Goal: Information Seeking & Learning: Check status

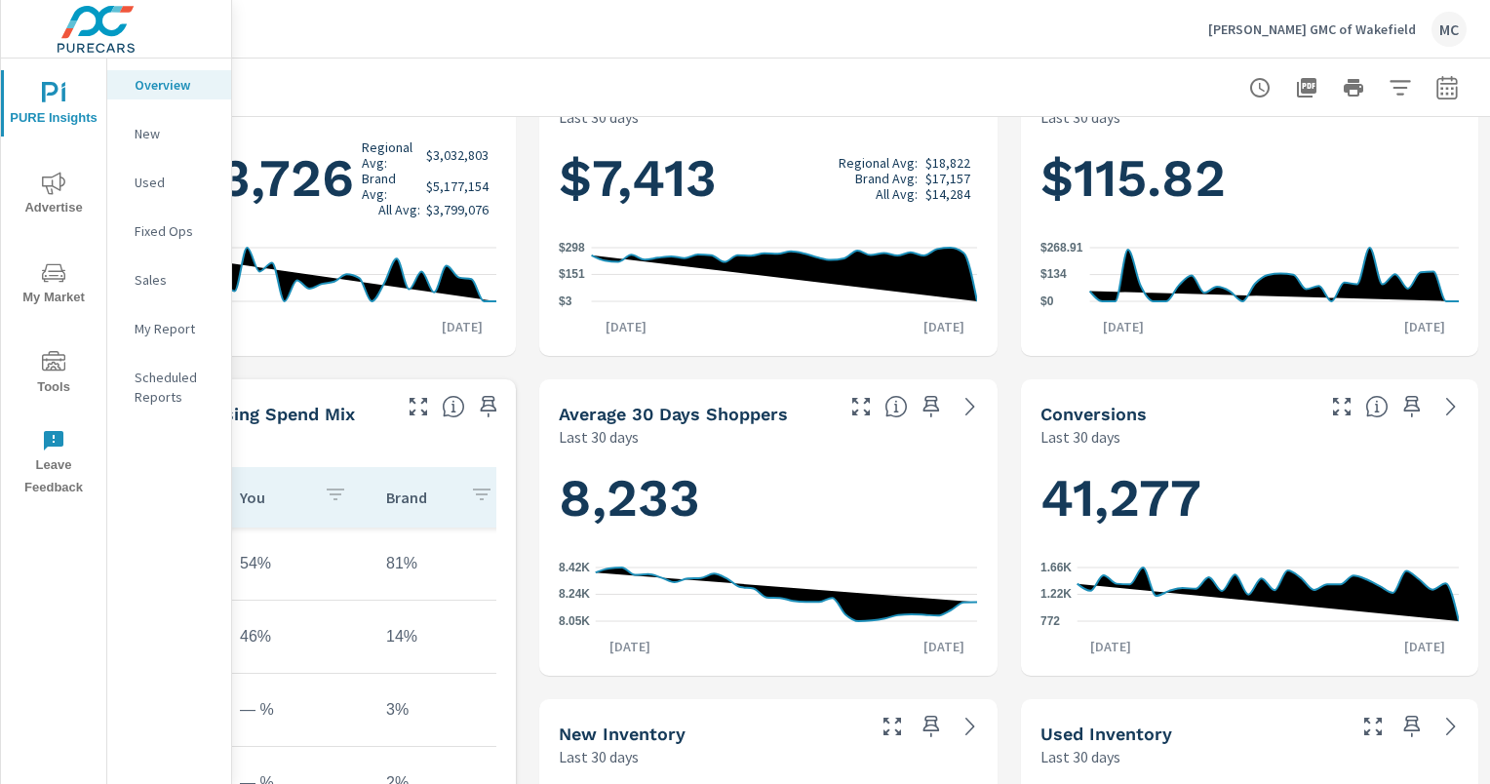
scroll to position [390, 199]
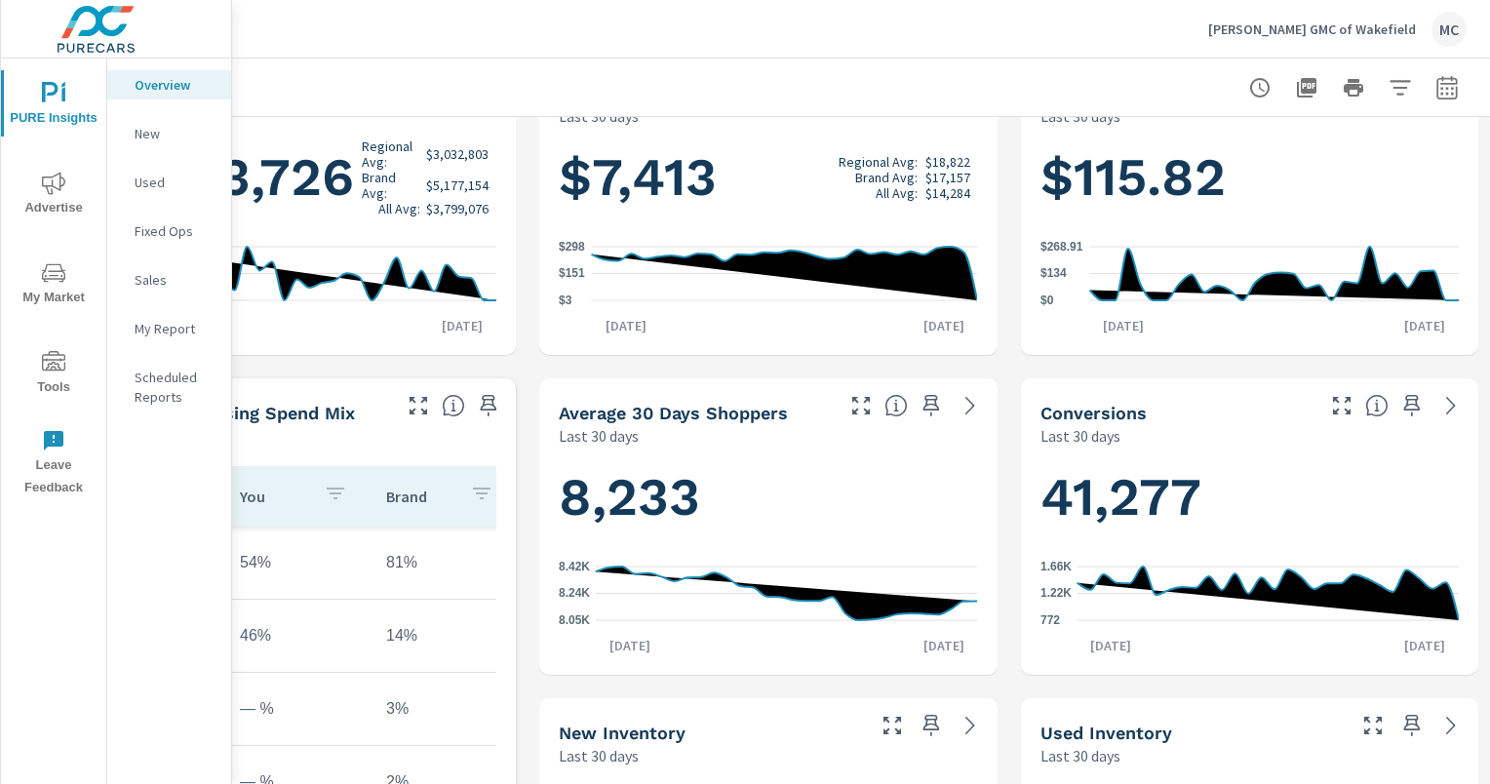
scroll to position [390, 0]
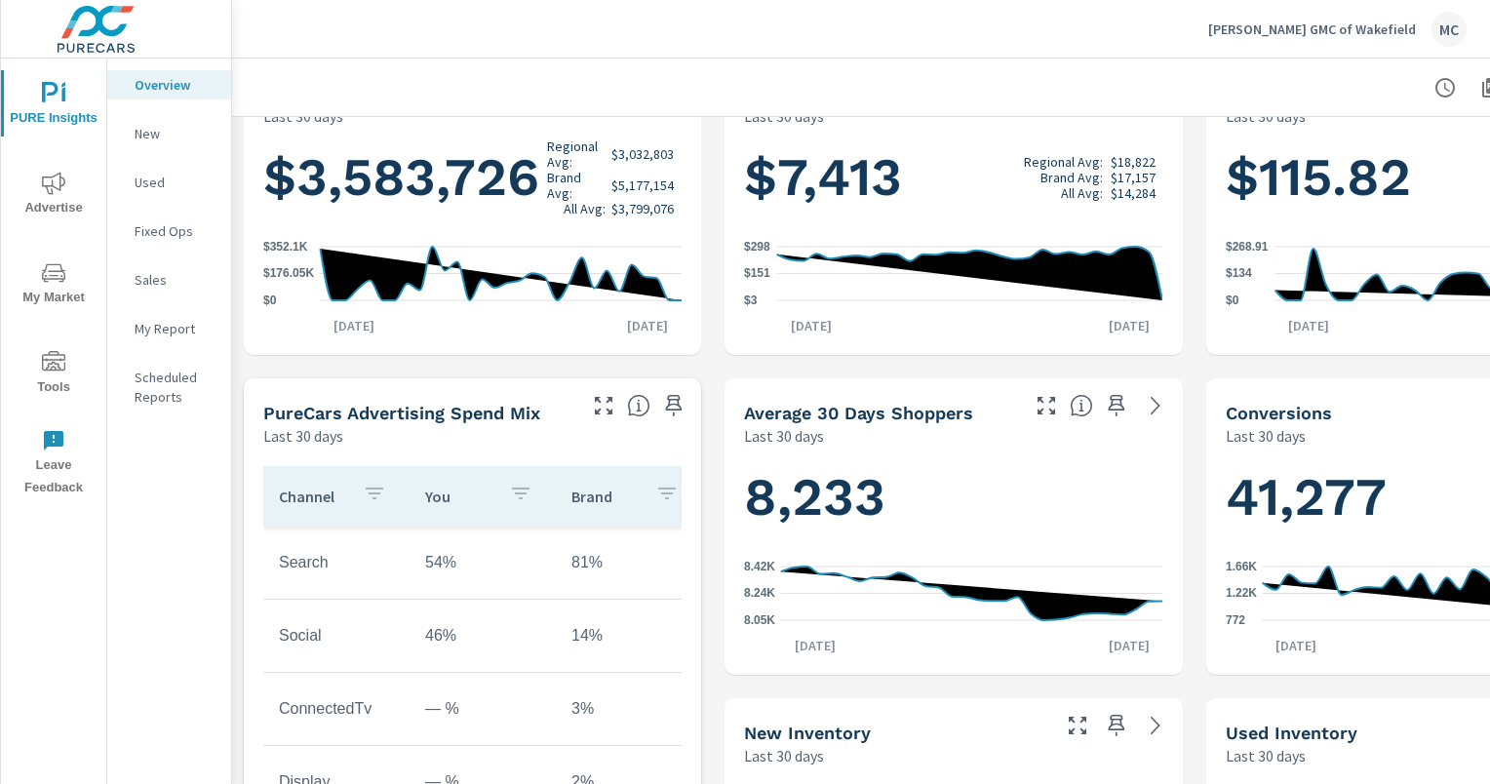
click at [42, 197] on span "Advertise" at bounding box center [54, 196] width 94 height 48
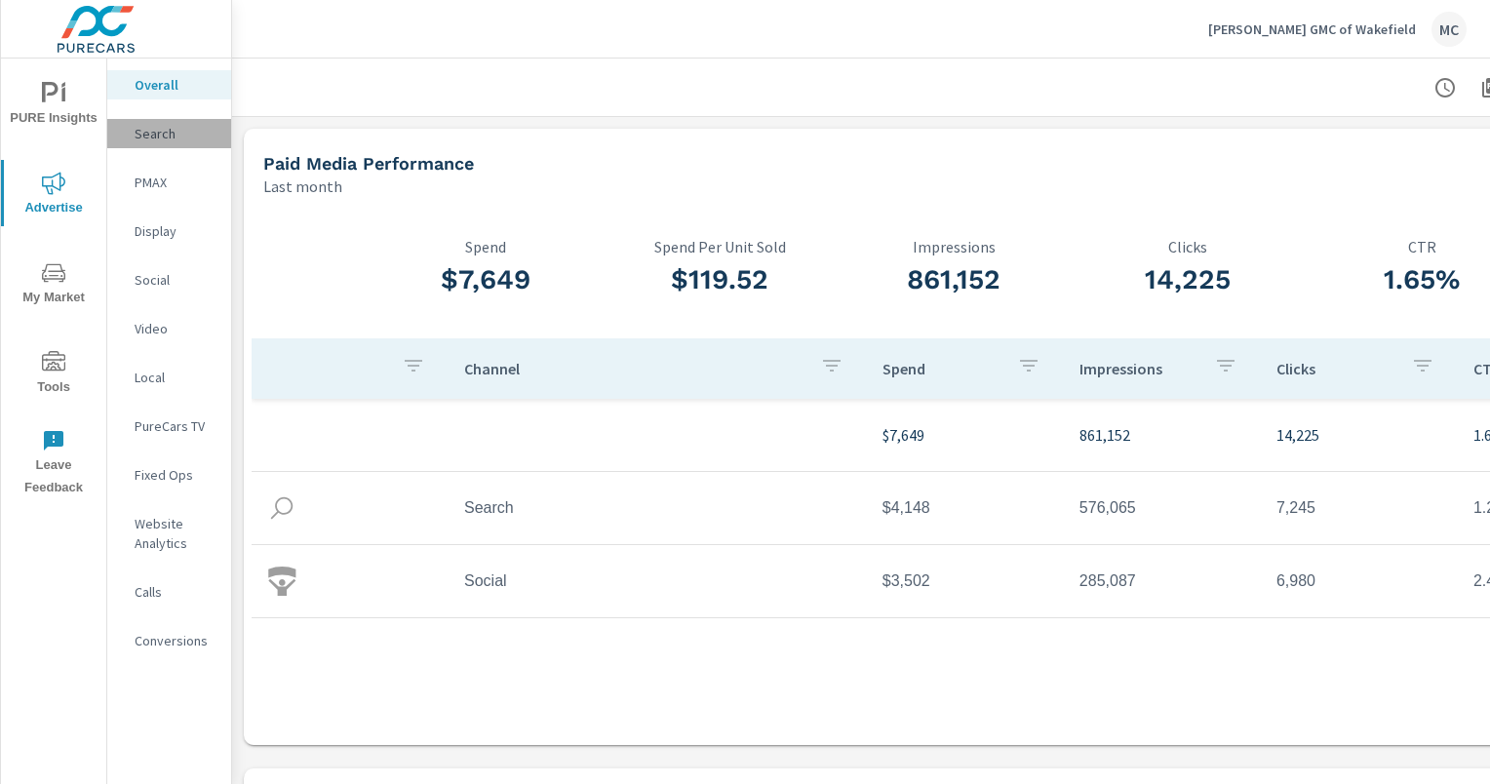
click at [156, 135] on p "Search" at bounding box center [175, 134] width 81 height 20
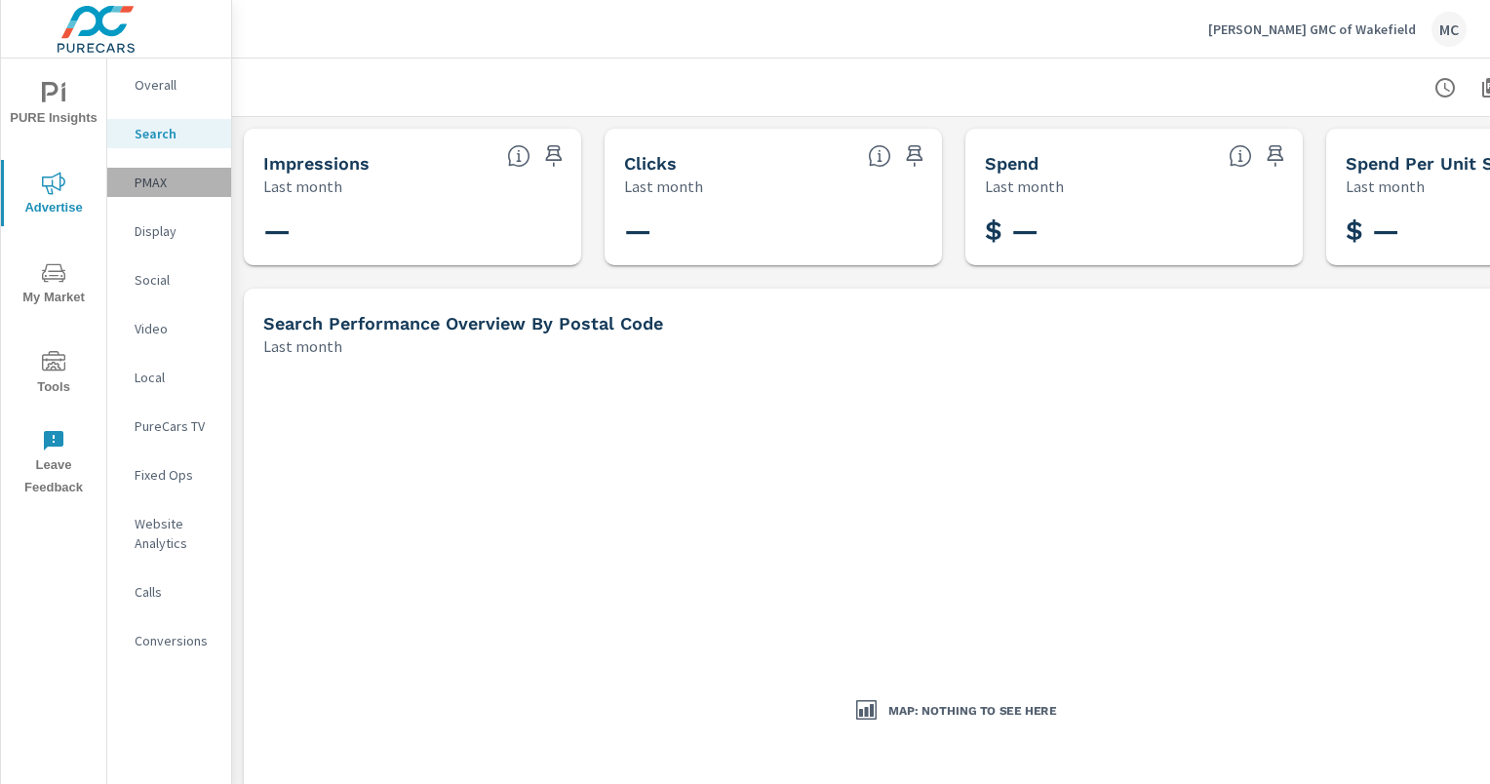
click at [164, 179] on p "PMAX" at bounding box center [175, 183] width 81 height 20
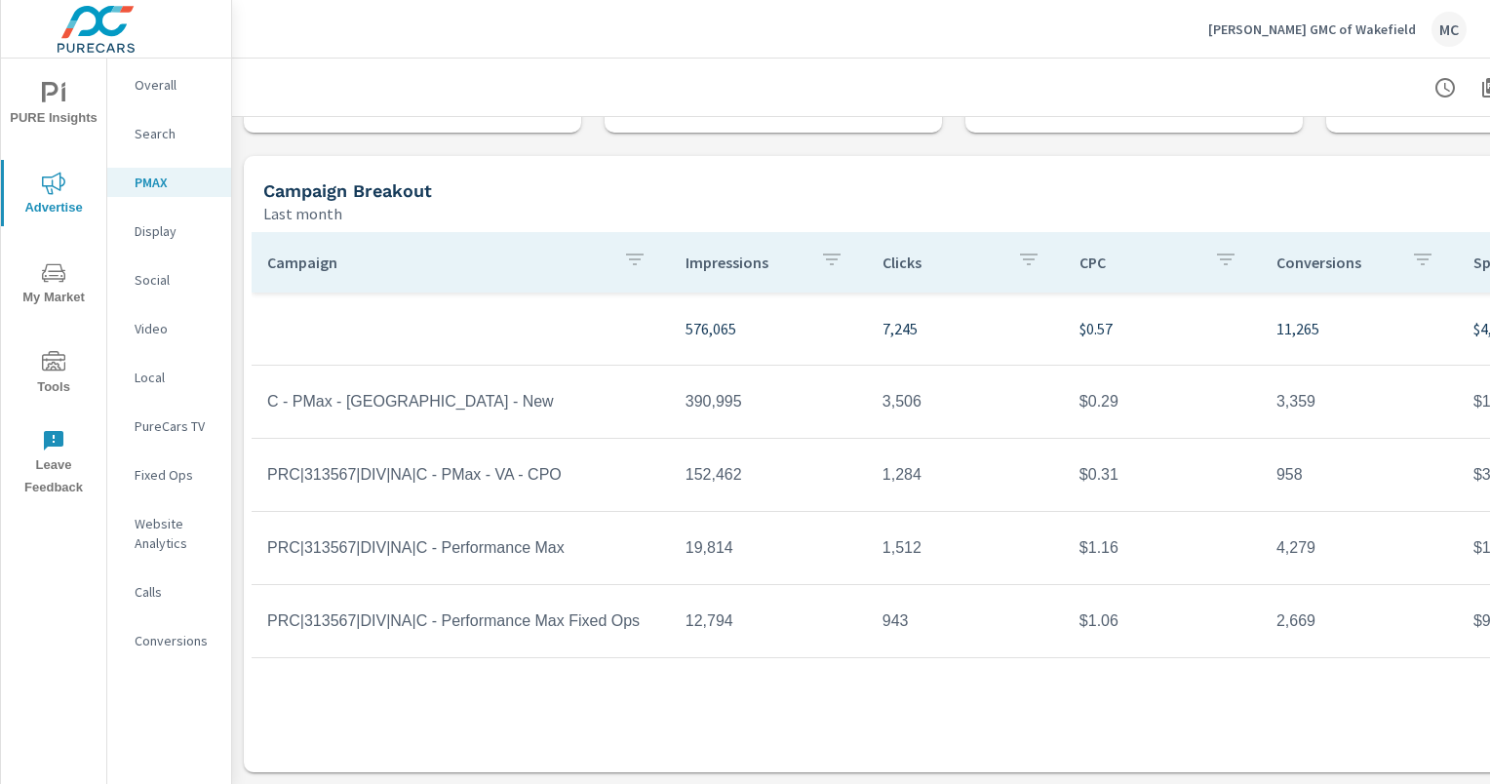
scroll to position [147, 0]
click at [141, 234] on p "Display" at bounding box center [175, 231] width 81 height 20
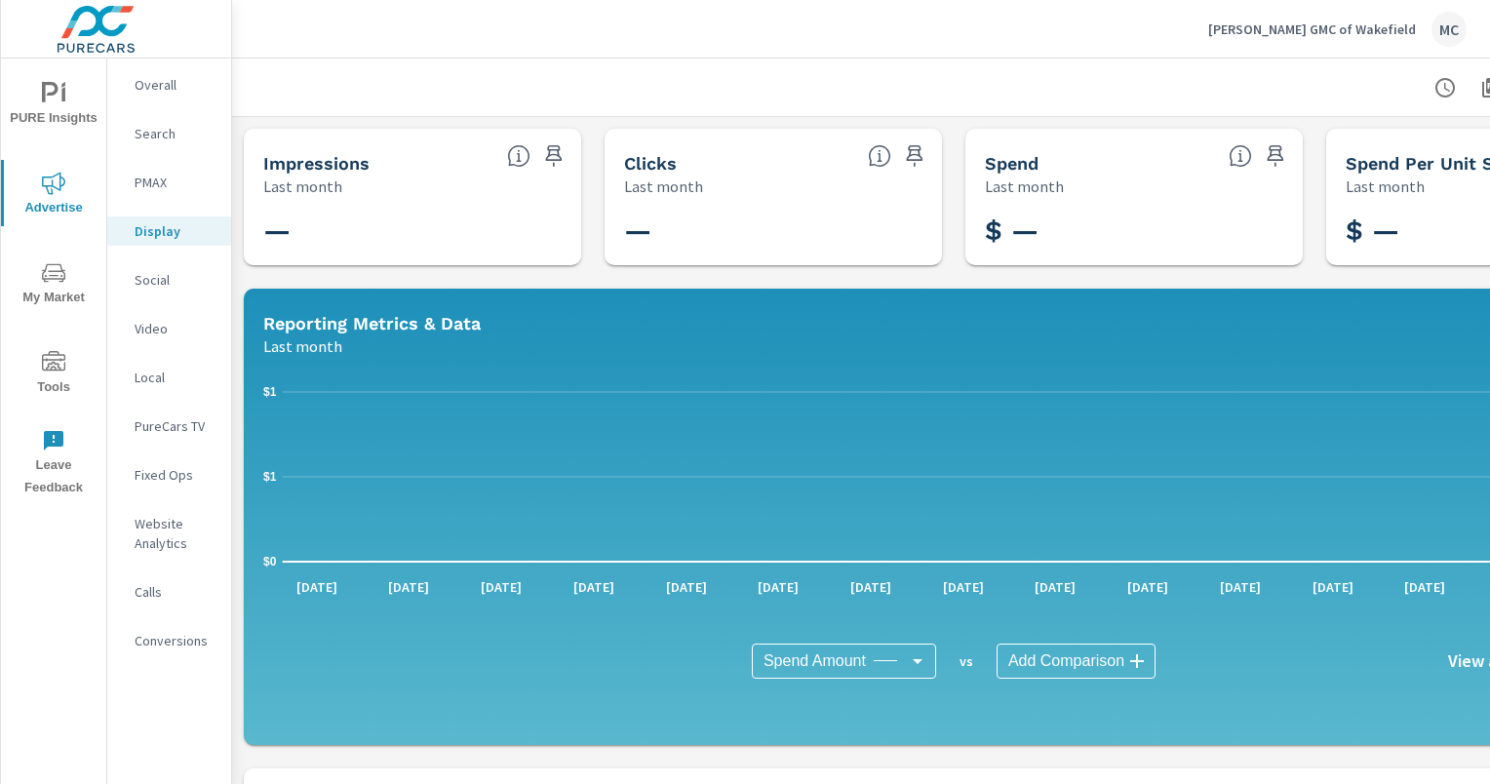
click at [150, 285] on p "Social" at bounding box center [175, 280] width 81 height 20
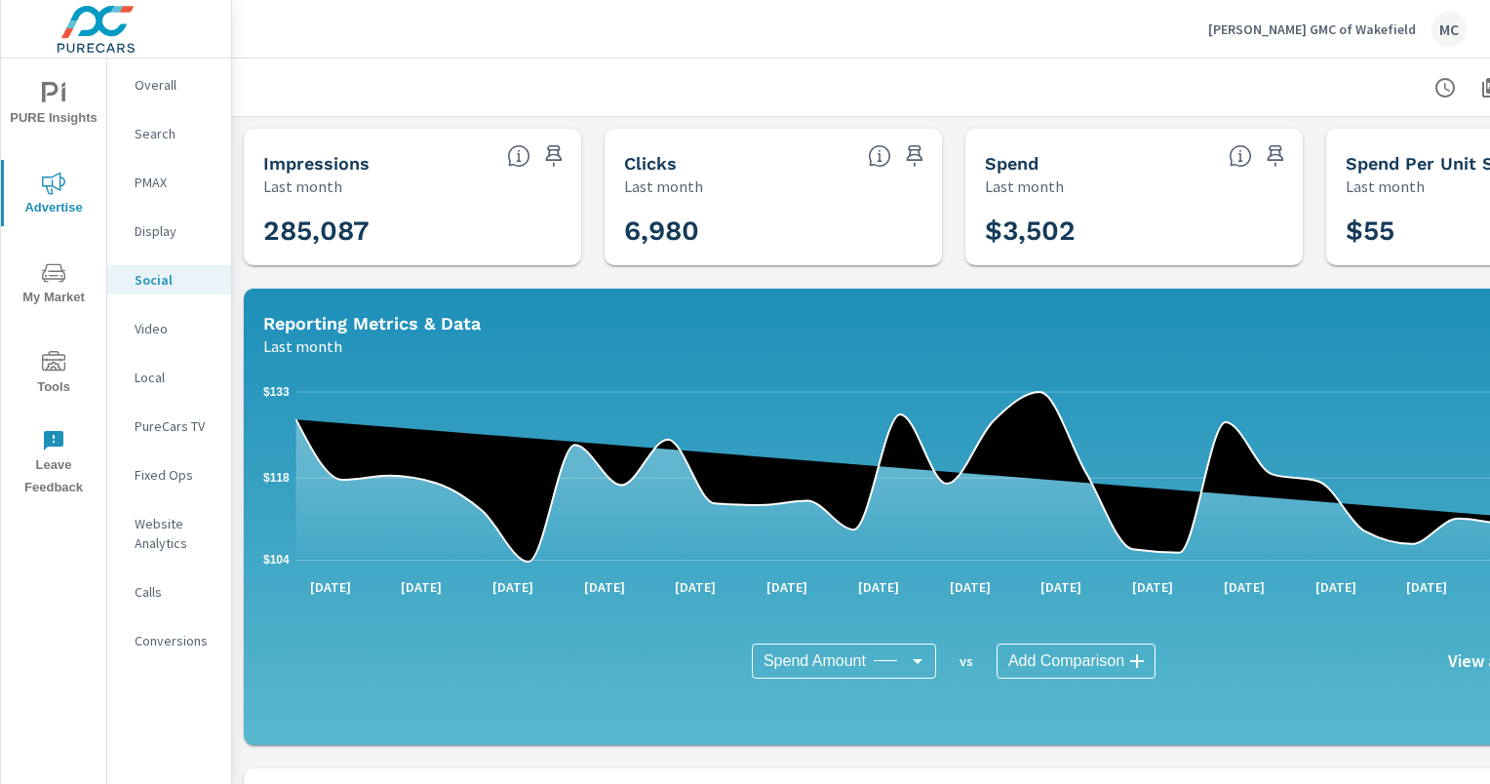
click at [148, 324] on p "Video" at bounding box center [175, 329] width 81 height 20
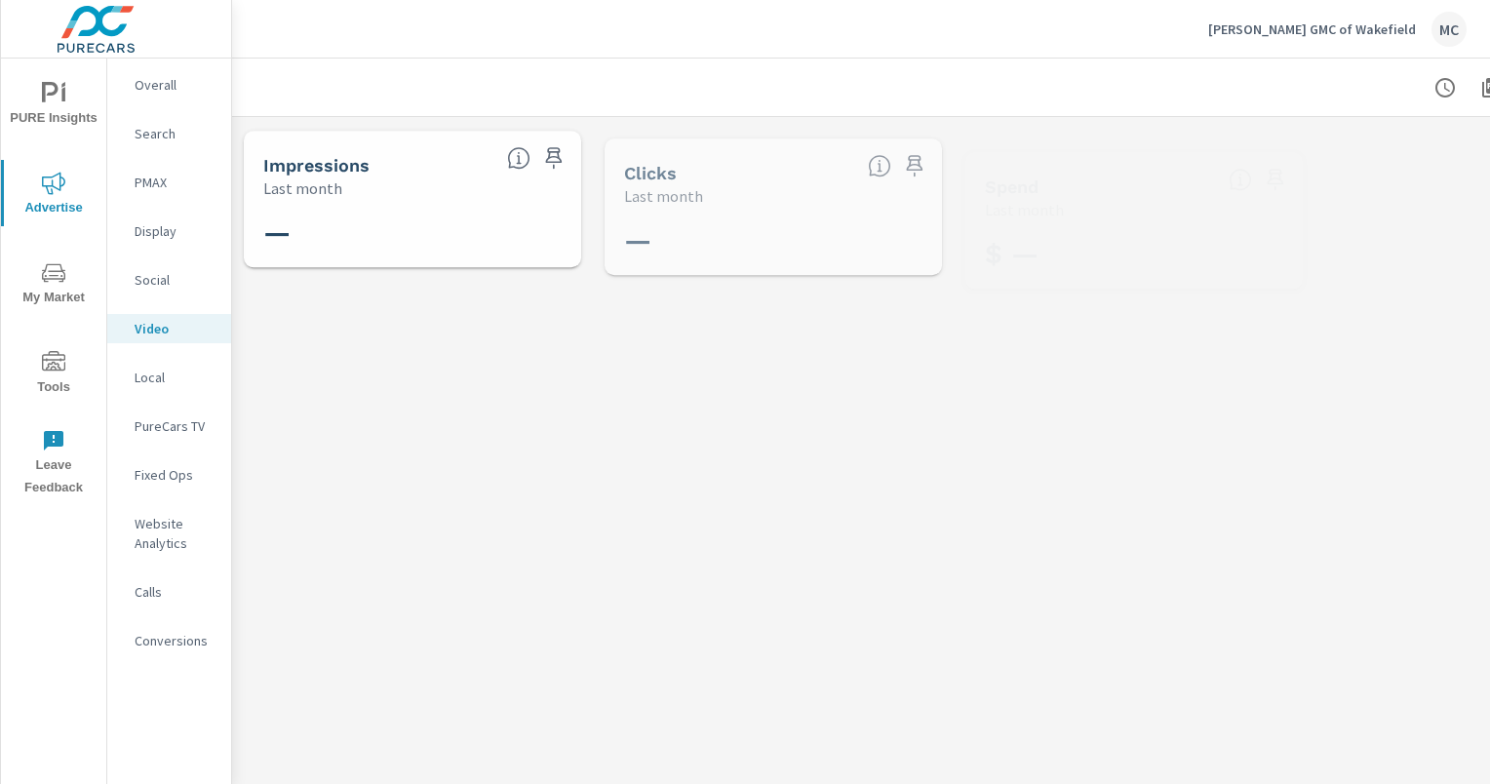
click at [147, 378] on p "Local" at bounding box center [175, 378] width 81 height 20
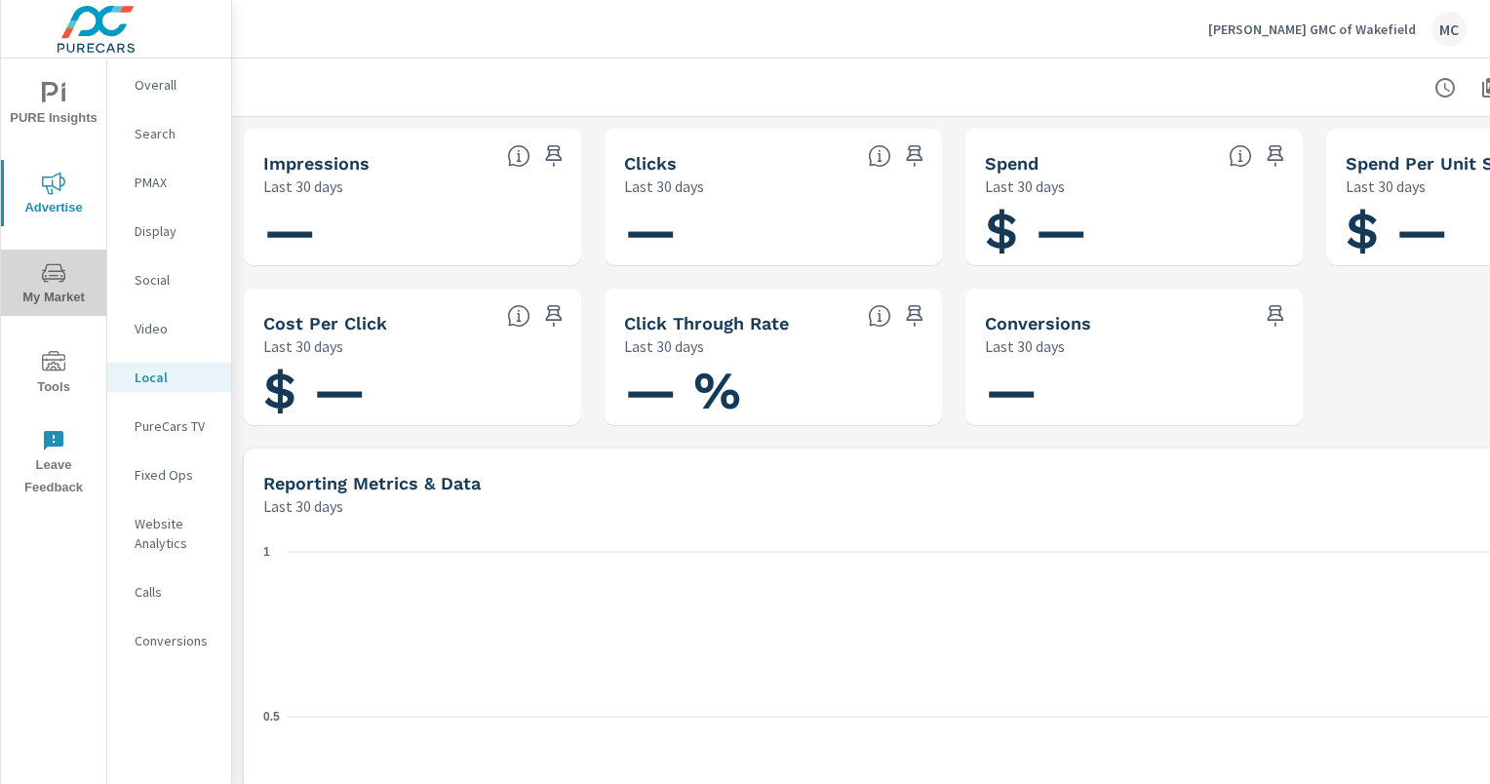
click at [50, 285] on span "My Market" at bounding box center [54, 285] width 94 height 48
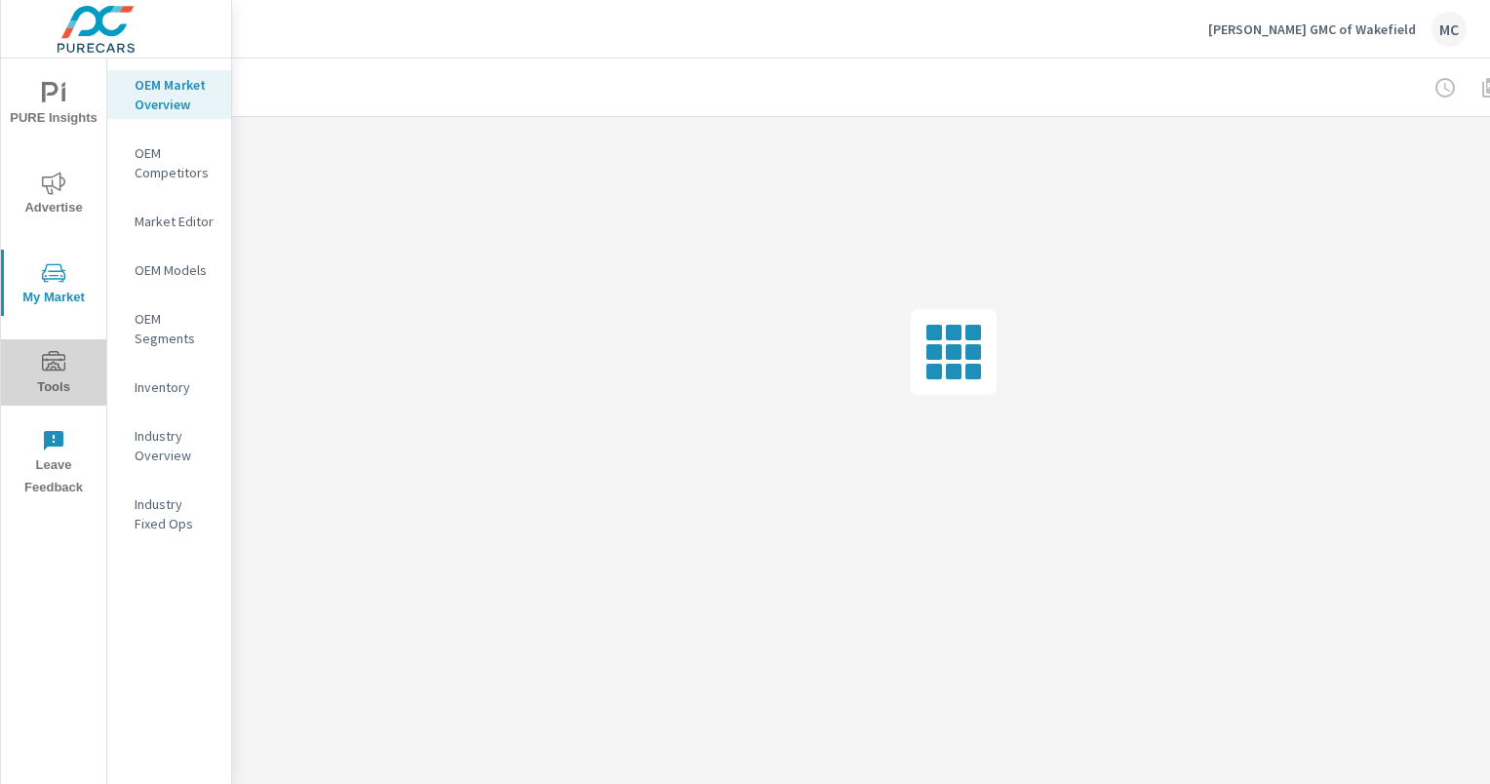
click at [57, 367] on icon "nav menu" at bounding box center [53, 362] width 23 height 23
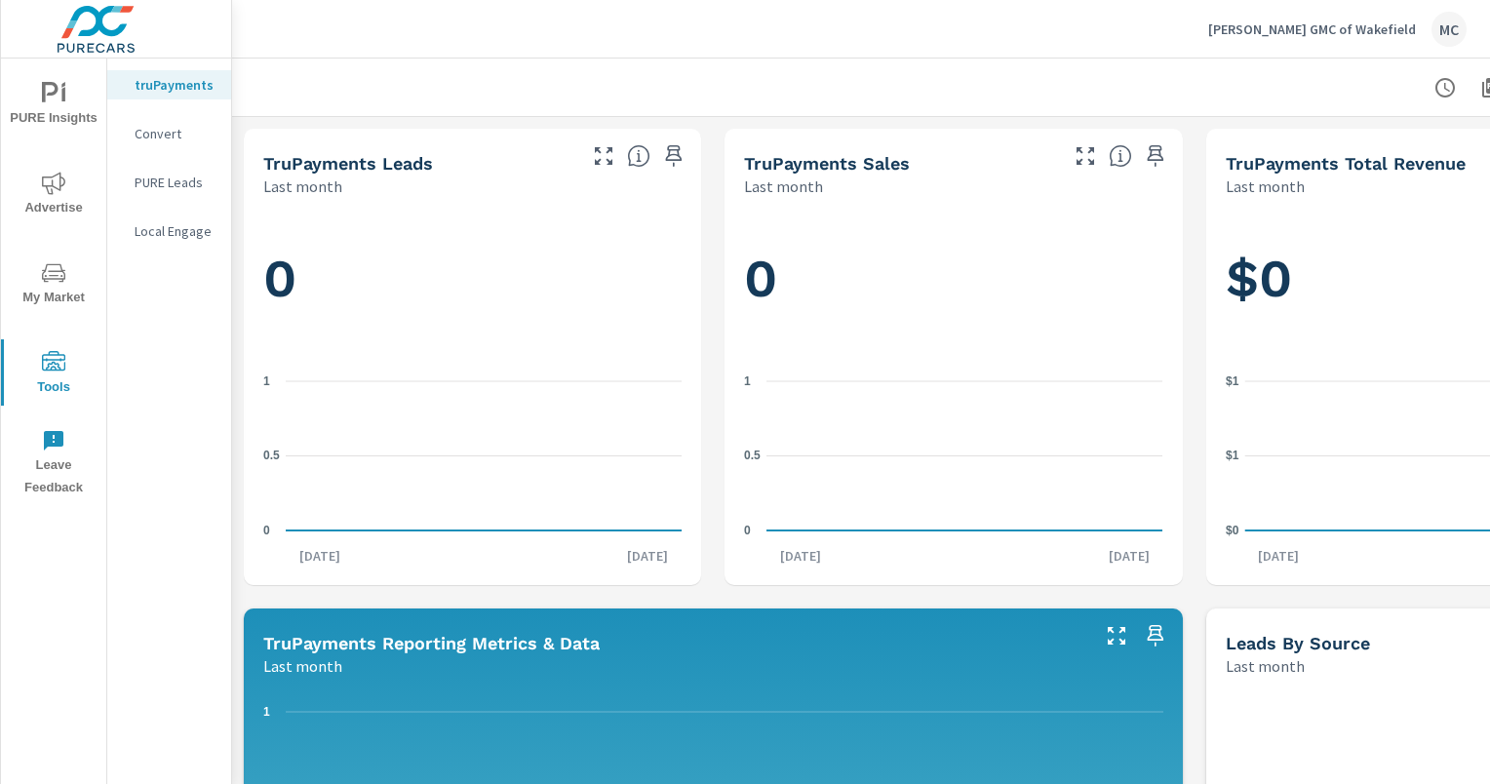
click at [55, 196] on span "Advertise" at bounding box center [54, 196] width 94 height 48
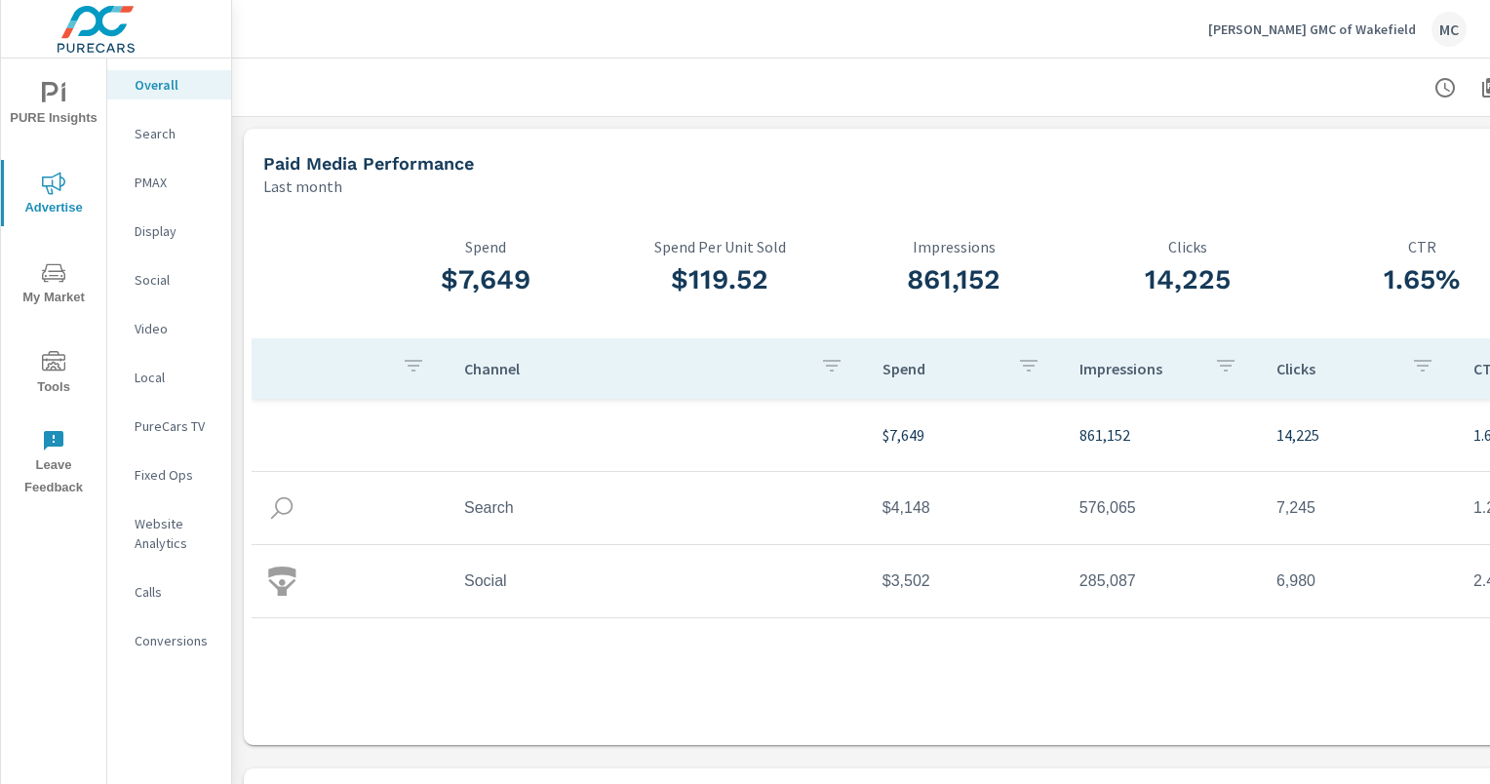
click at [148, 133] on p "Search" at bounding box center [175, 134] width 81 height 20
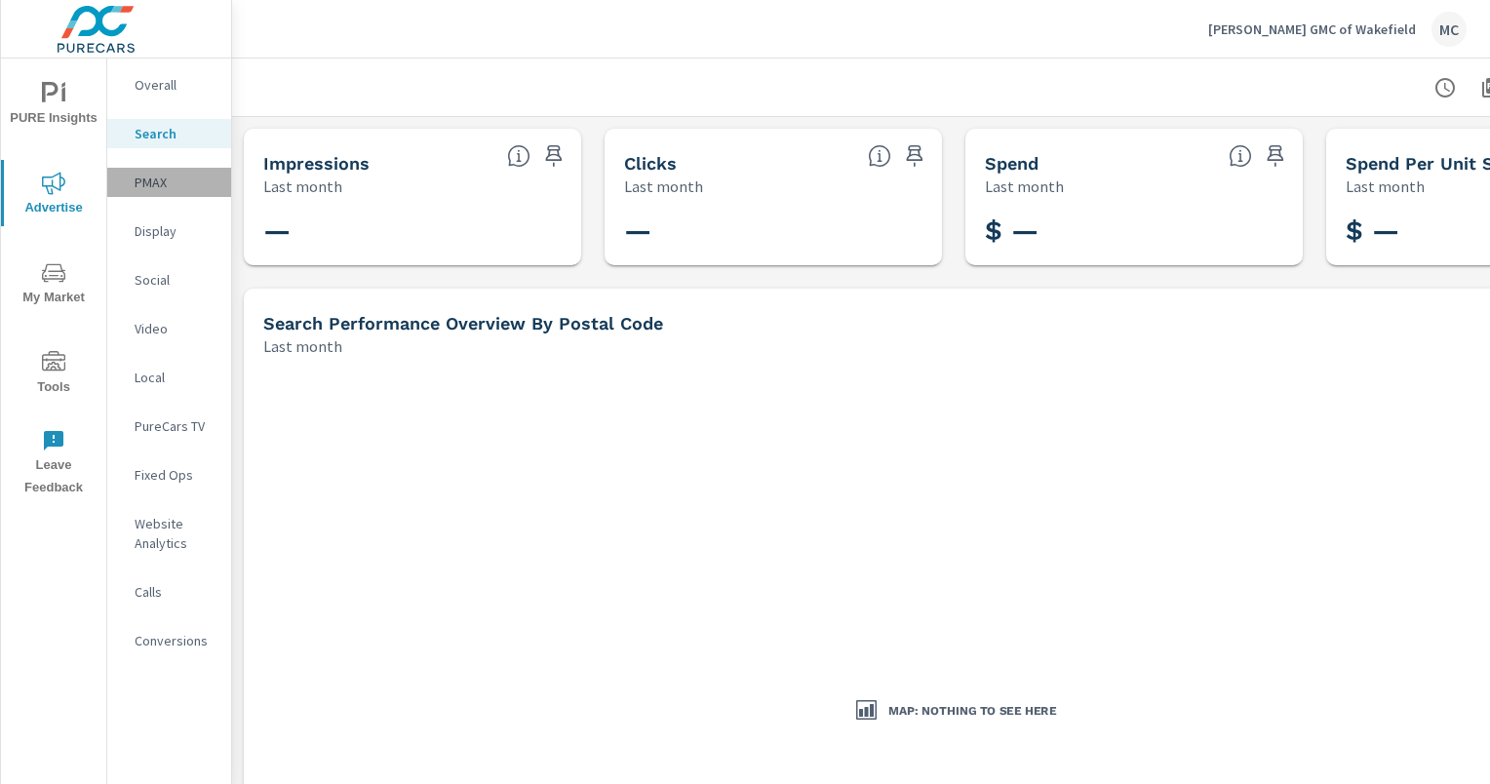
click at [152, 175] on p "PMAX" at bounding box center [175, 183] width 81 height 20
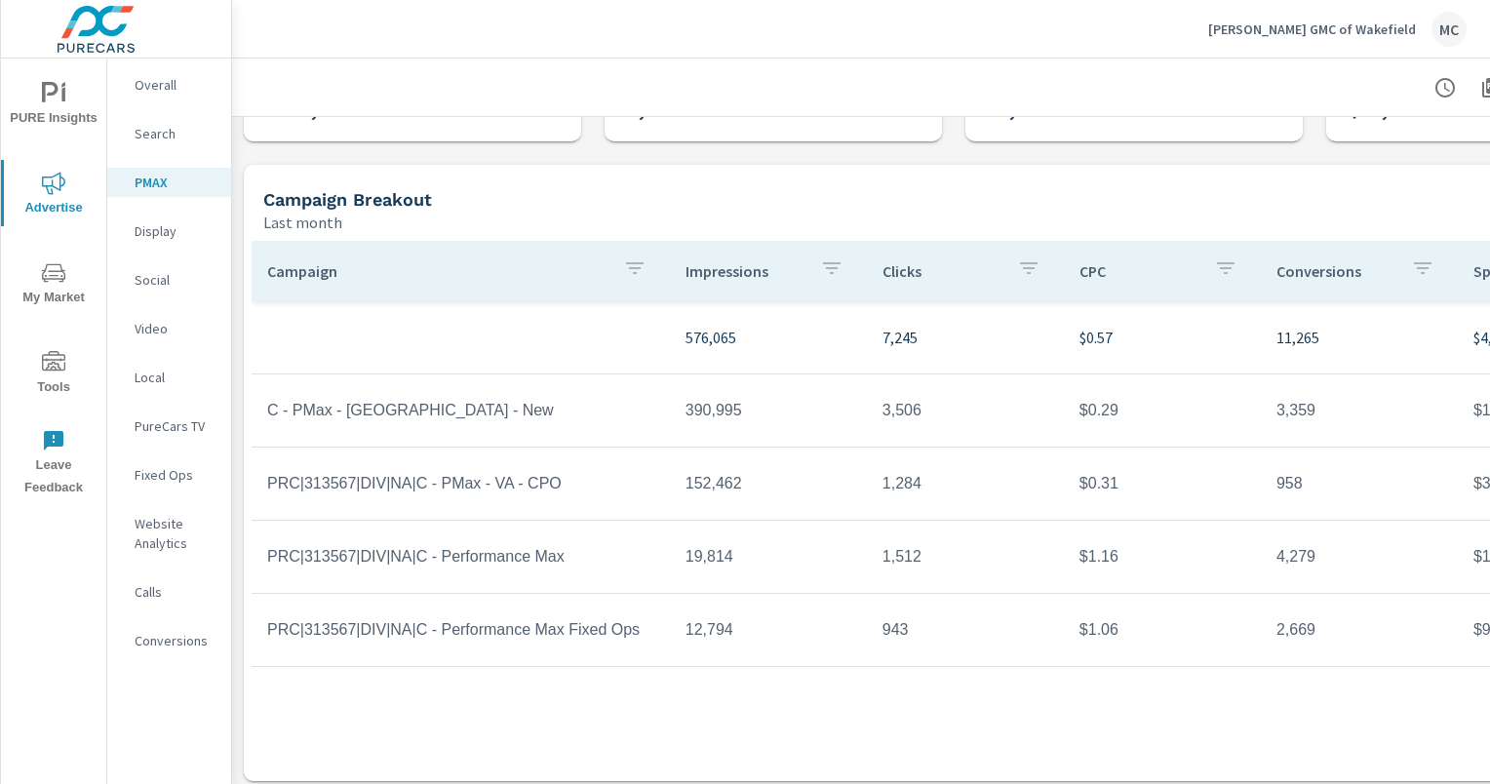
scroll to position [124, 199]
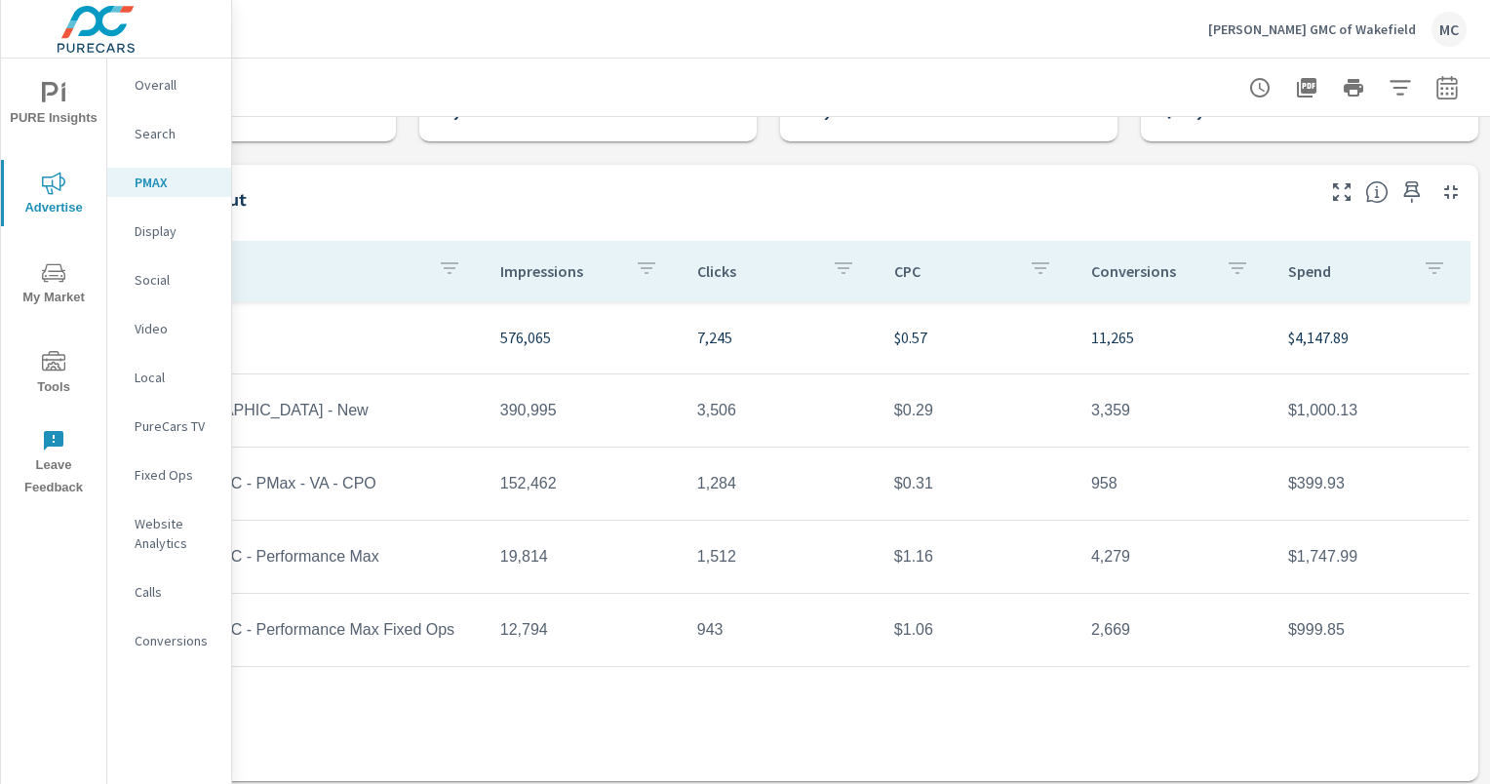
click at [156, 290] on div "Social" at bounding box center [169, 279] width 124 height 29
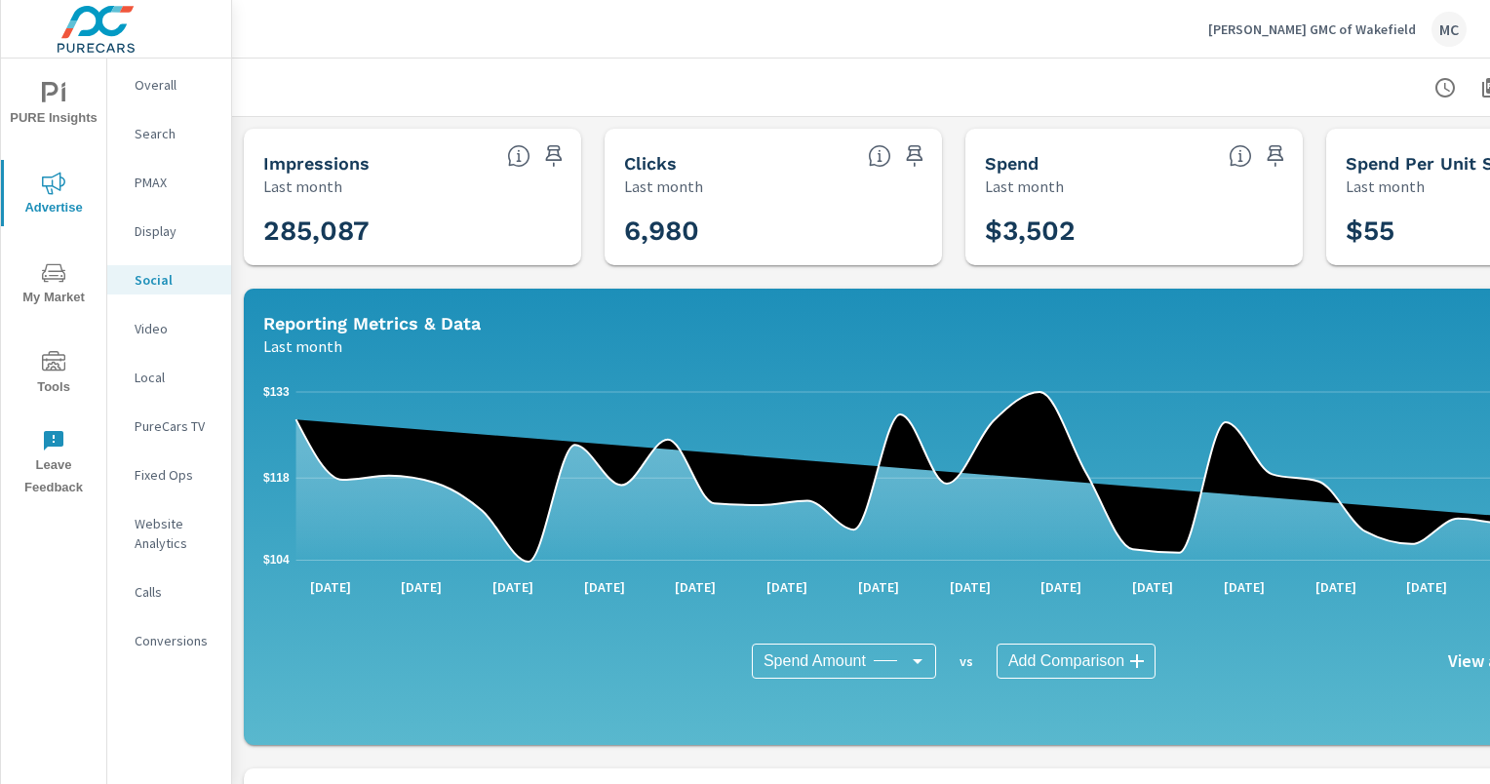
click at [161, 81] on p "Overall" at bounding box center [175, 85] width 81 height 20
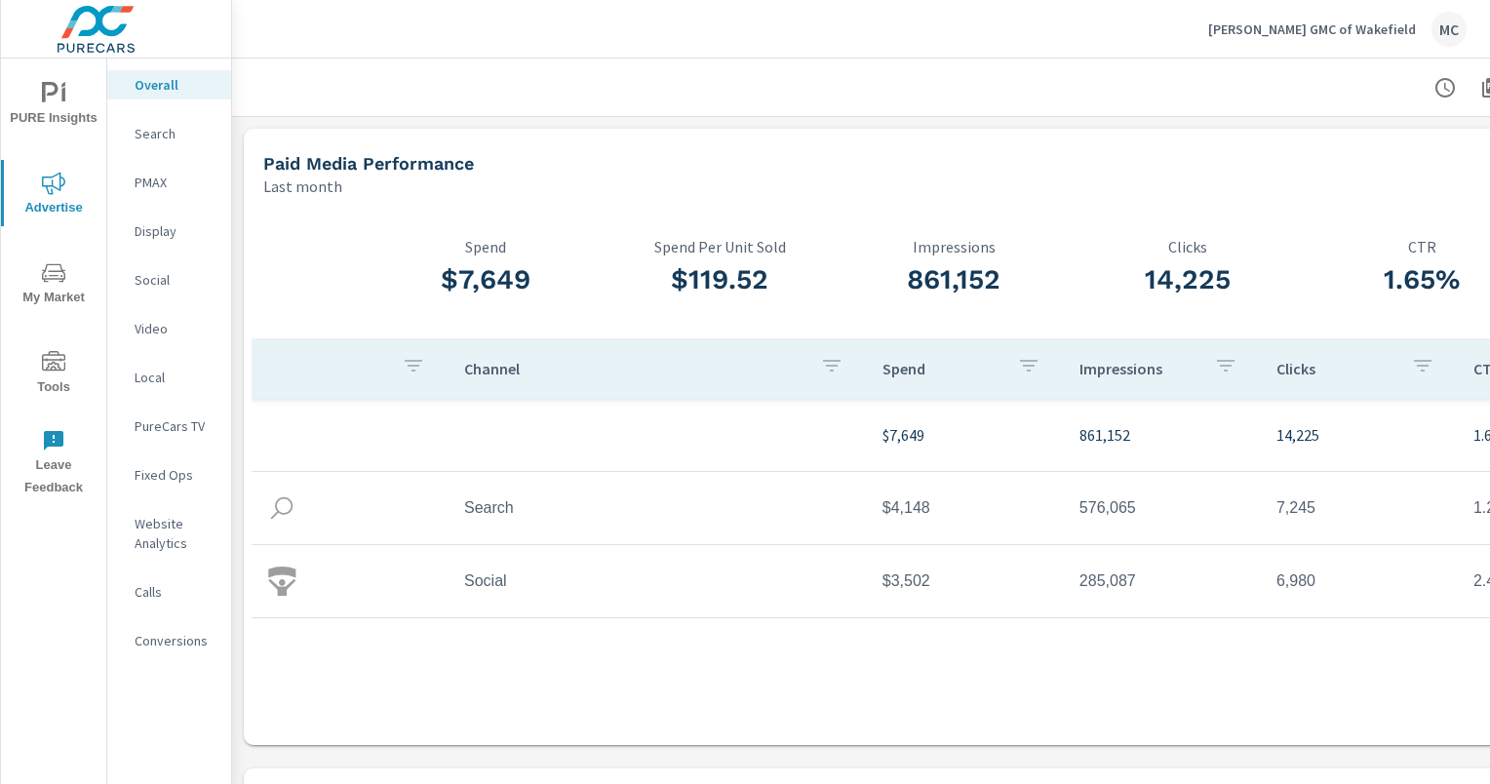
drag, startPoint x: 161, startPoint y: 81, endPoint x: 645, endPoint y: 172, distance: 492.1
click at [645, 172] on div "Paid Media Performance" at bounding box center [879, 163] width 1233 height 22
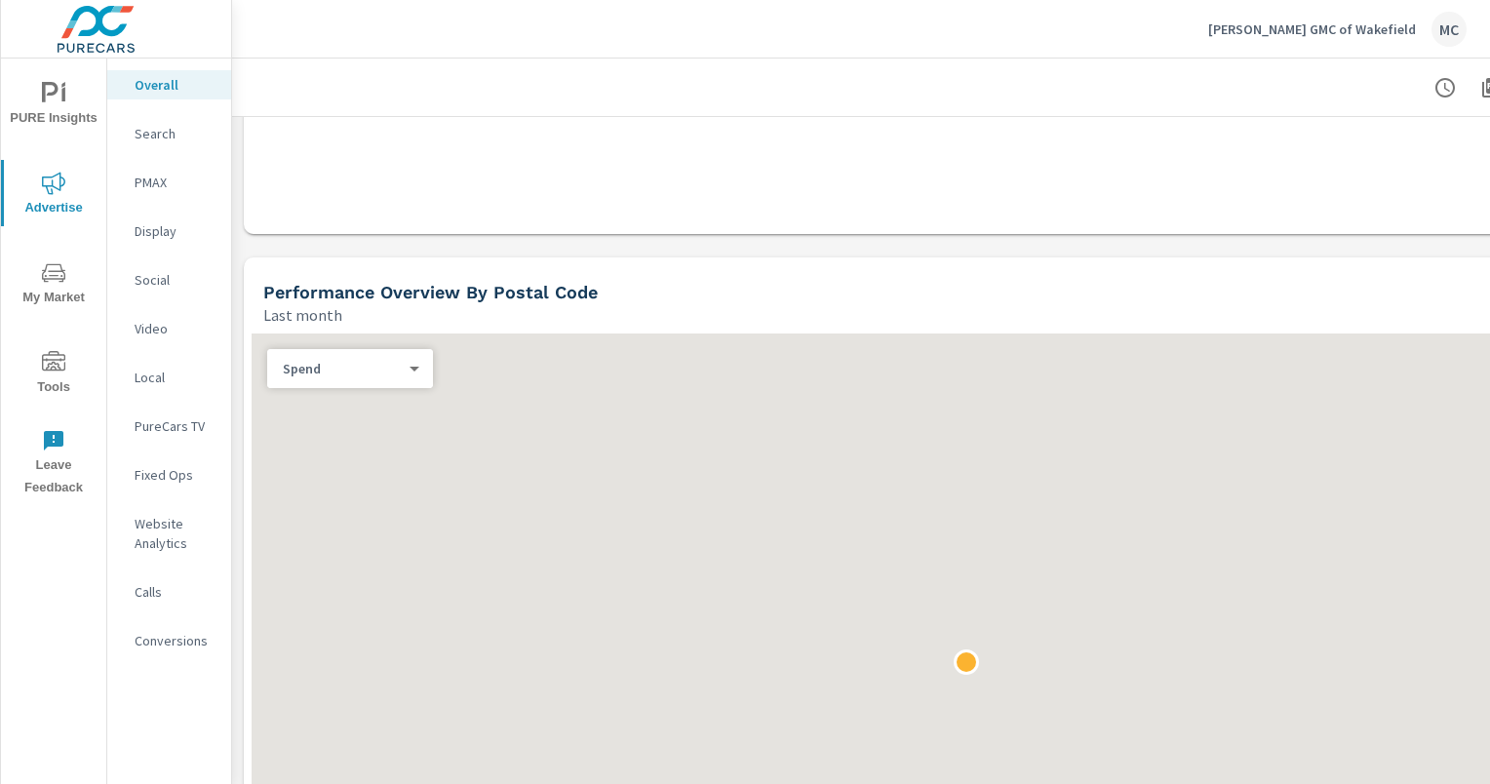
scroll to position [511, 0]
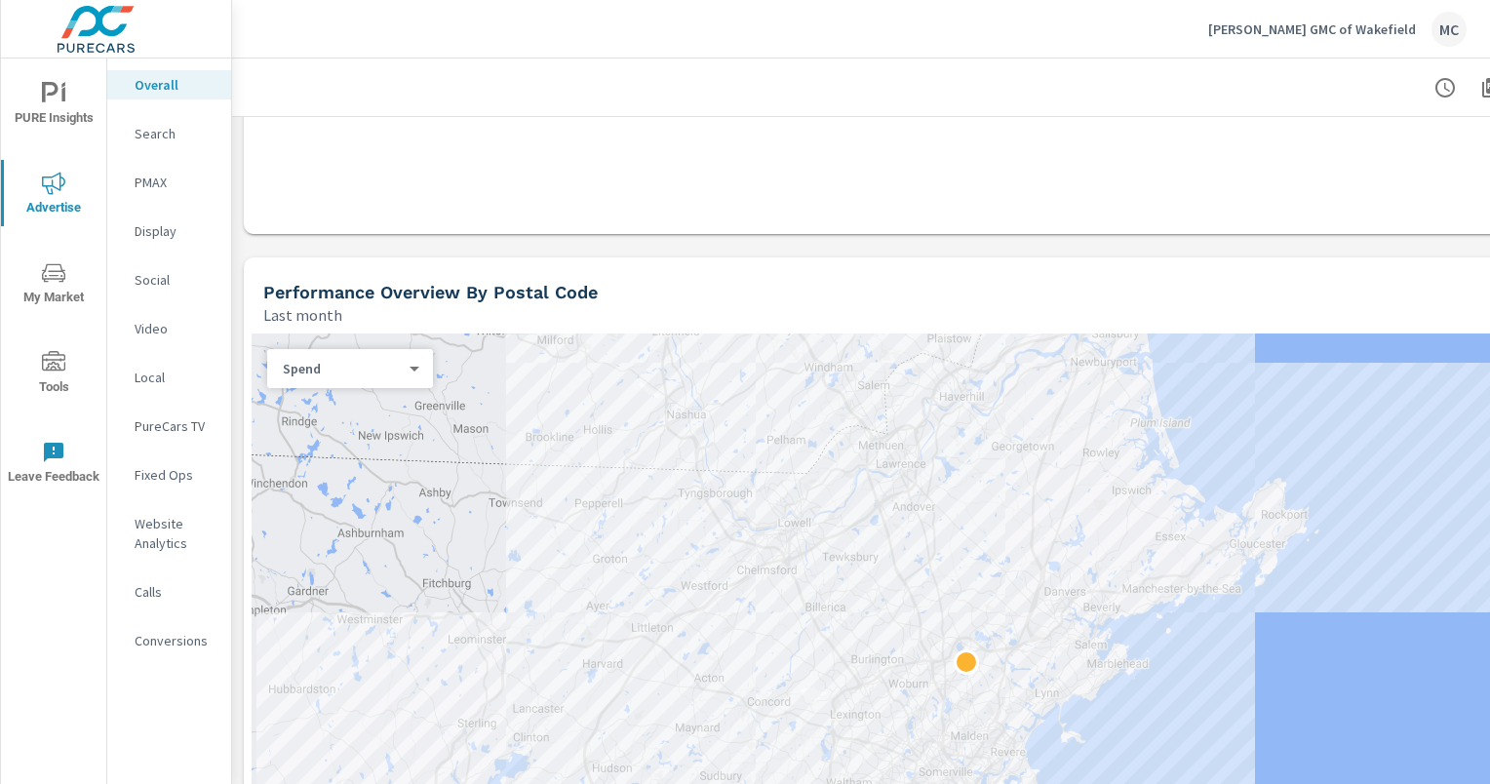
click at [644, 294] on div "Performance Overview By Postal Code" at bounding box center [879, 292] width 1233 height 22
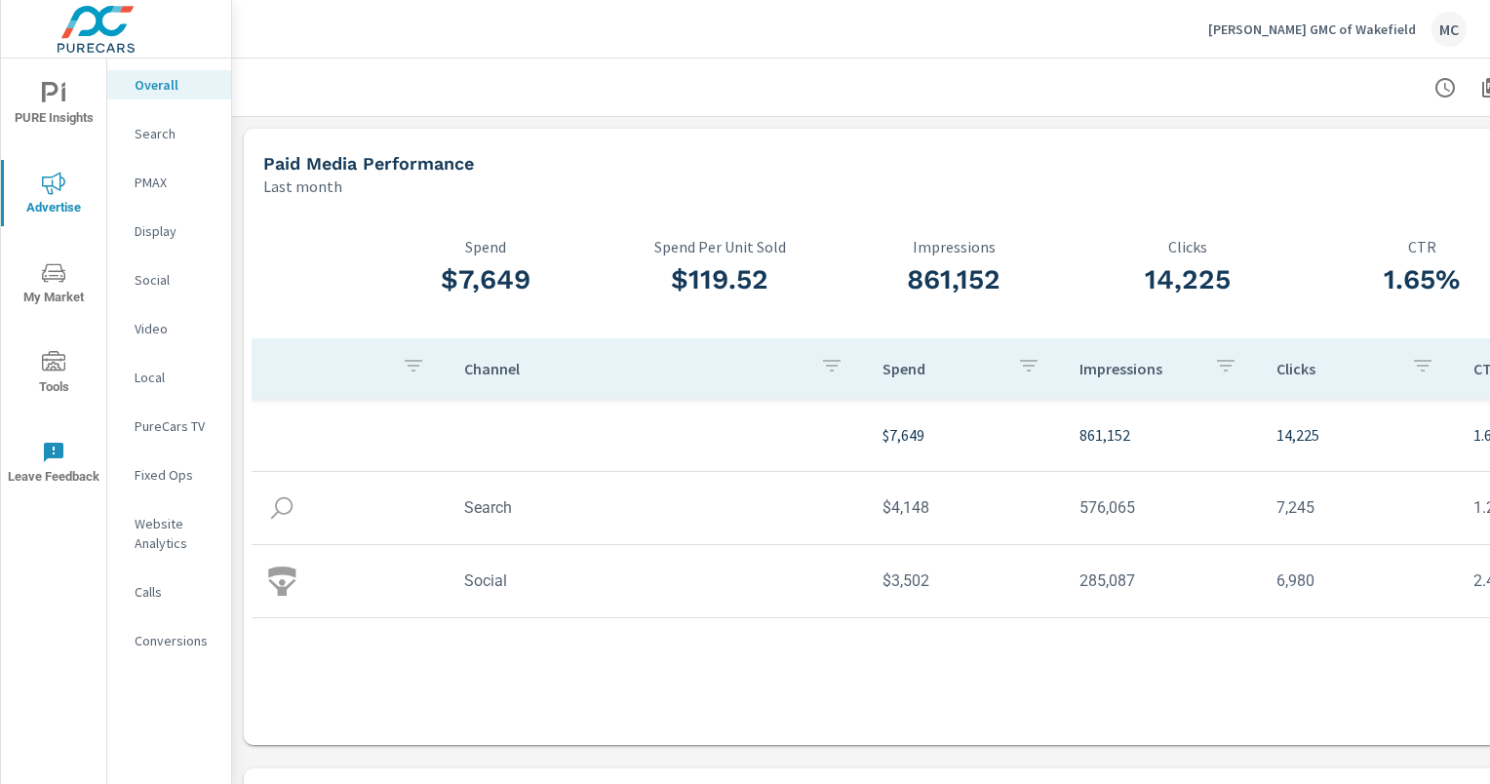
scroll to position [0, 0]
click at [56, 101] on icon "nav menu" at bounding box center [53, 93] width 23 height 23
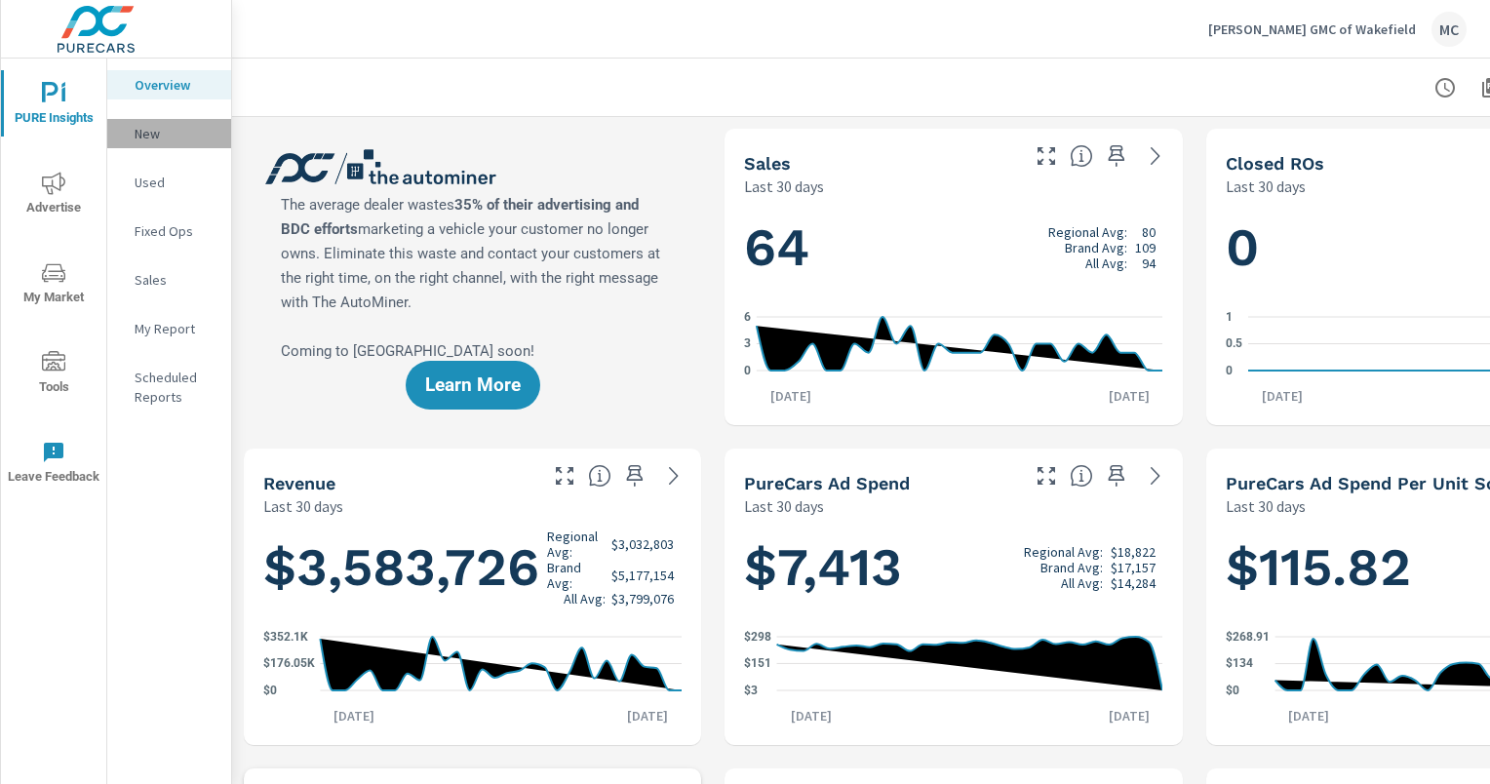
click at [160, 131] on p "New" at bounding box center [175, 134] width 81 height 20
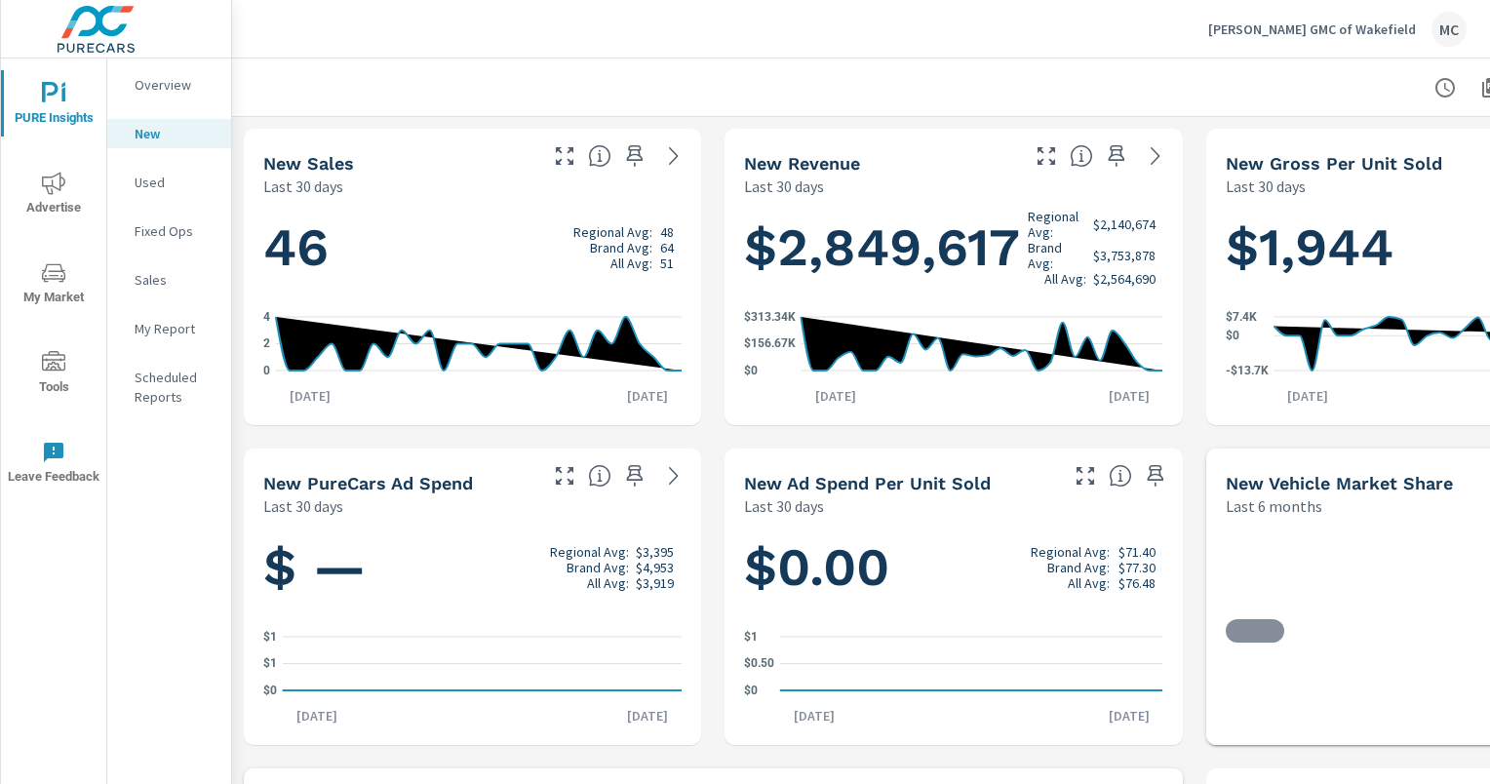
click at [50, 179] on icon "nav menu" at bounding box center [53, 183] width 23 height 23
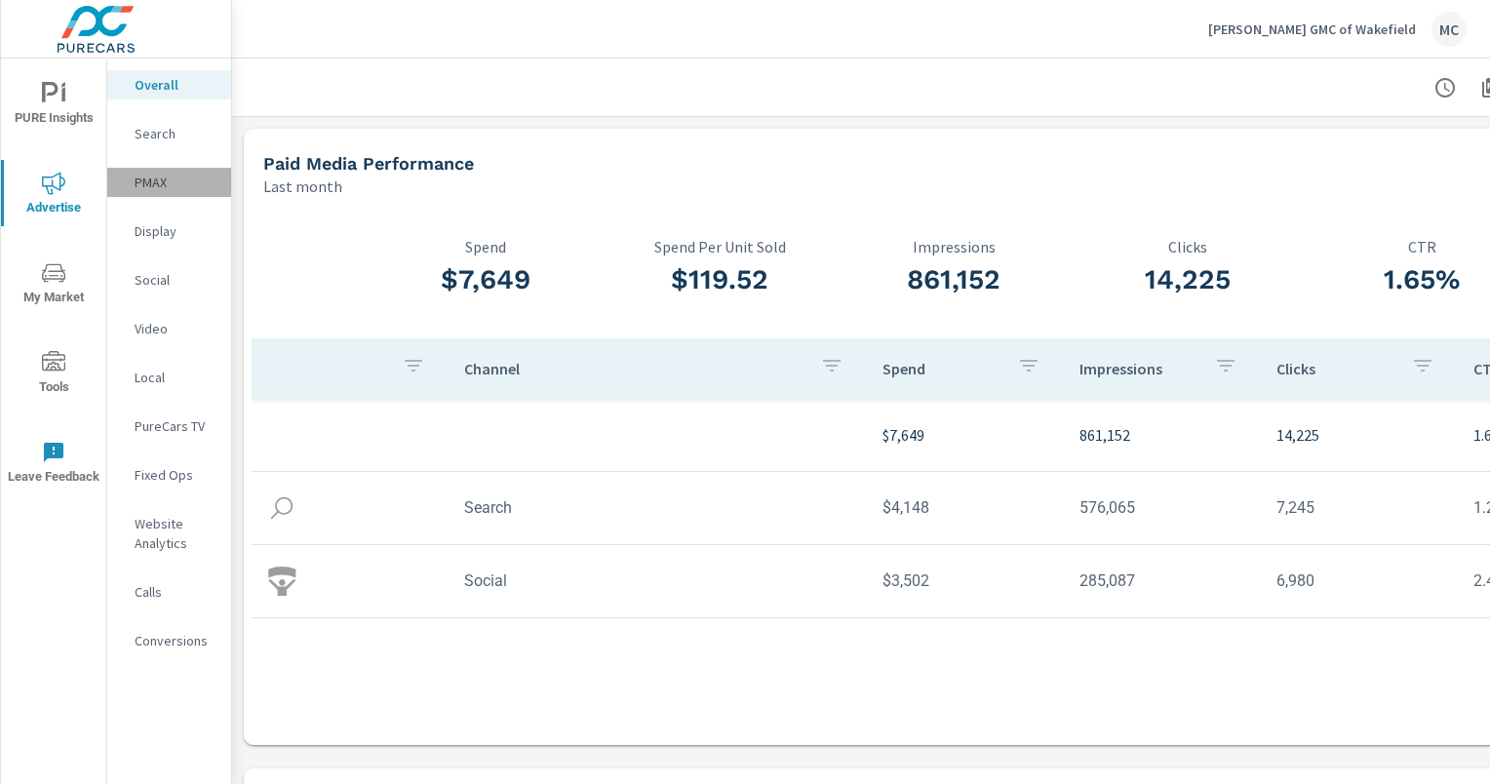
click at [146, 179] on p "PMAX" at bounding box center [175, 183] width 81 height 20
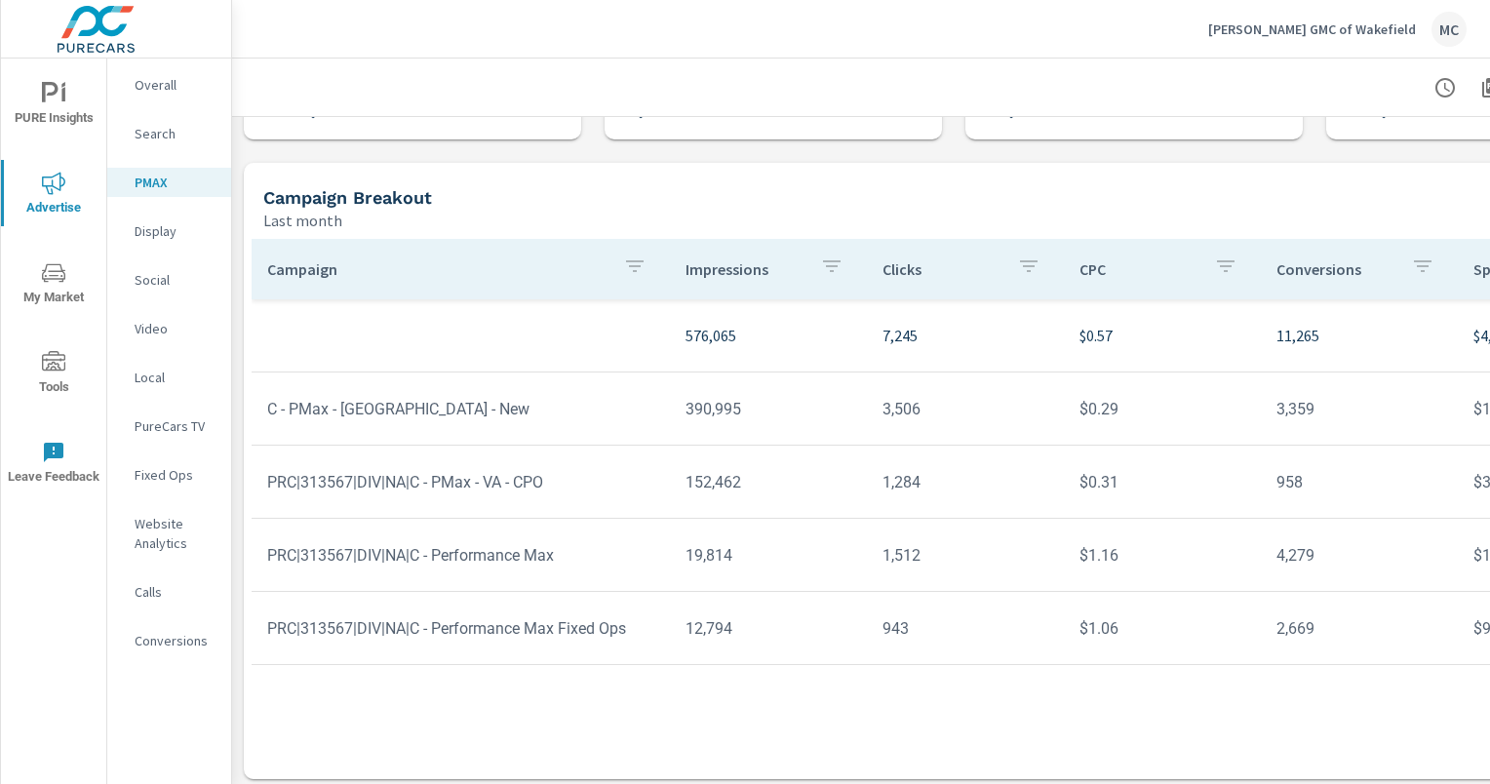
scroll to position [127, 0]
click at [531, 562] on td "PRC|313567|DIV|NA|C - Performance Max" at bounding box center [461, 555] width 418 height 50
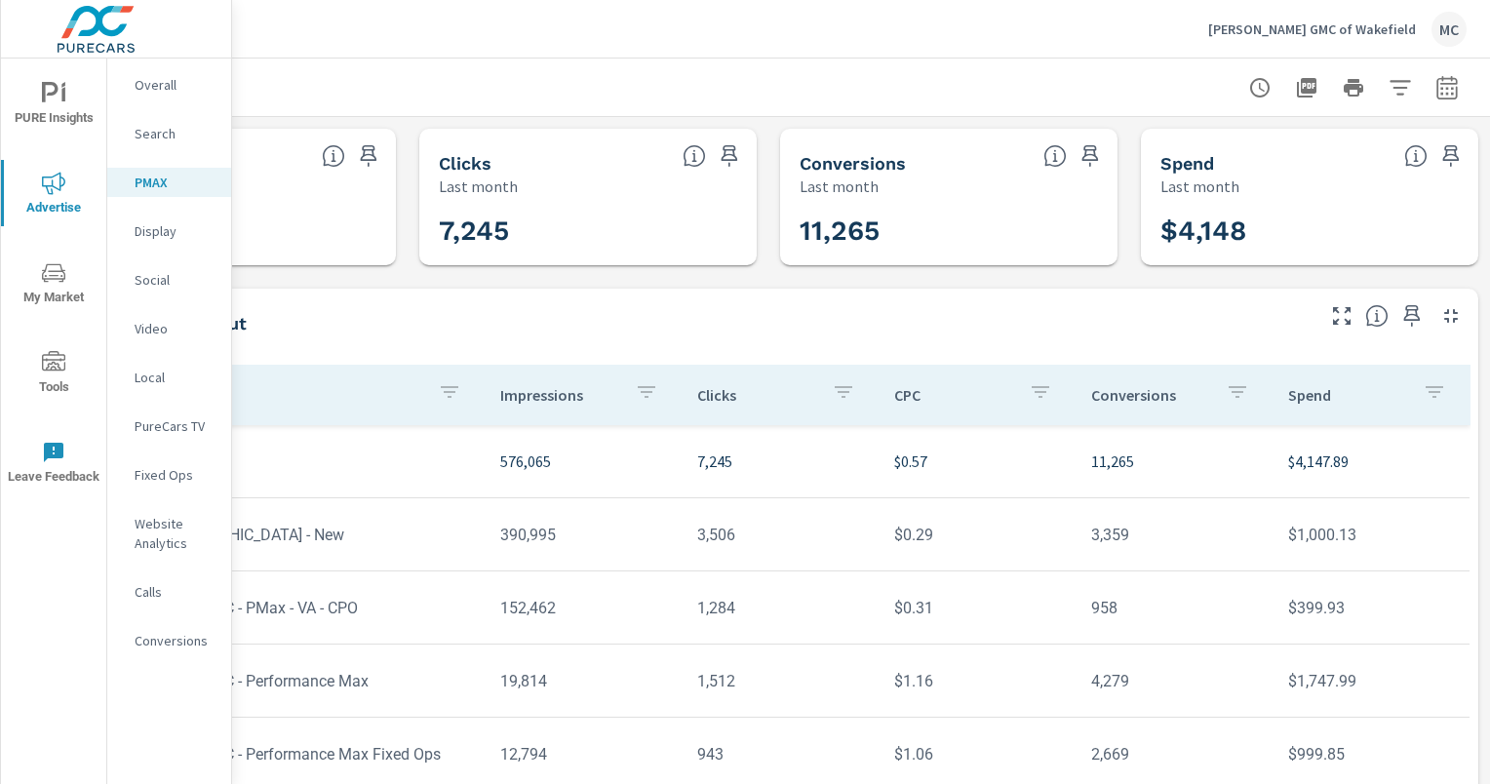
scroll to position [0, 0]
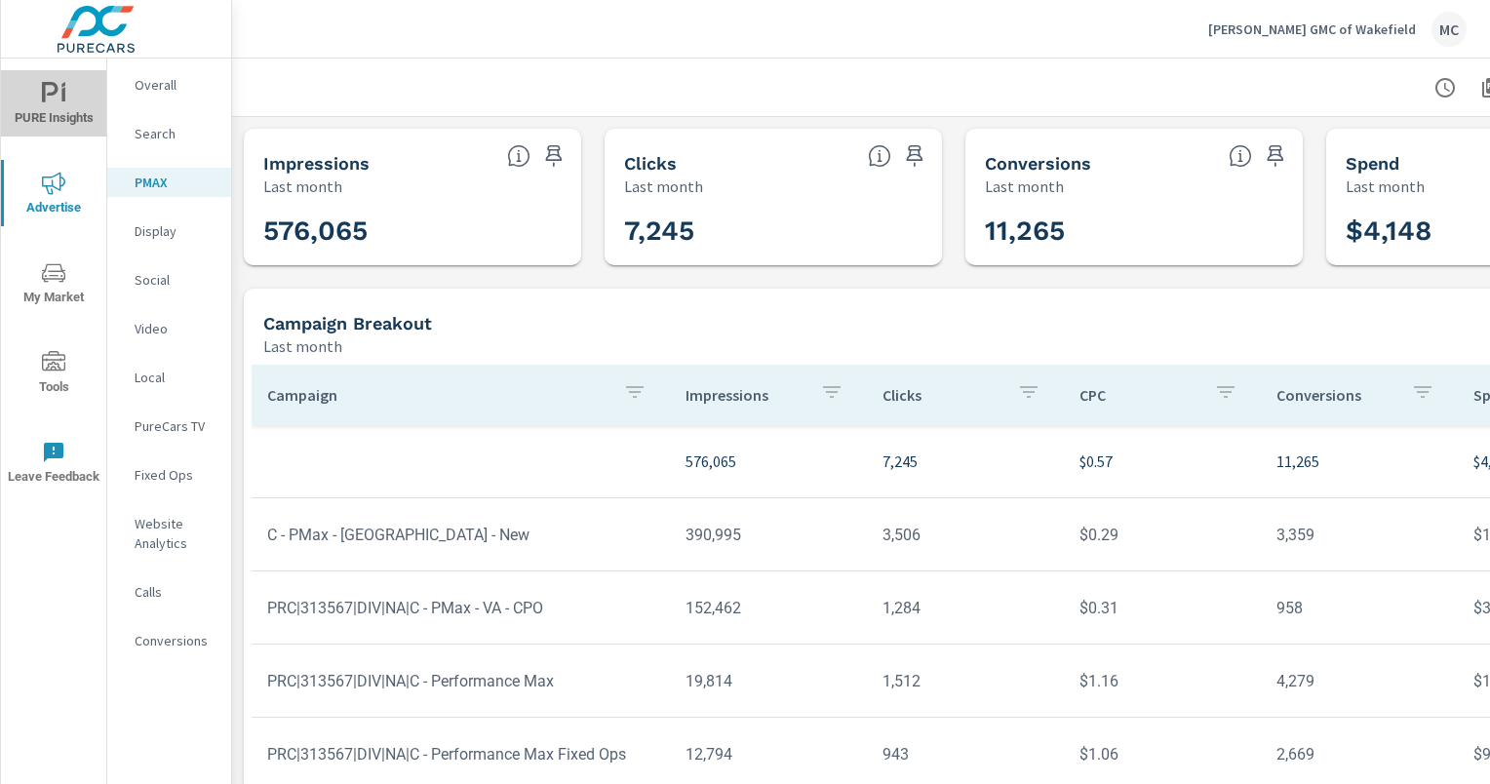
click at [57, 95] on icon "nav menu" at bounding box center [53, 93] width 23 height 23
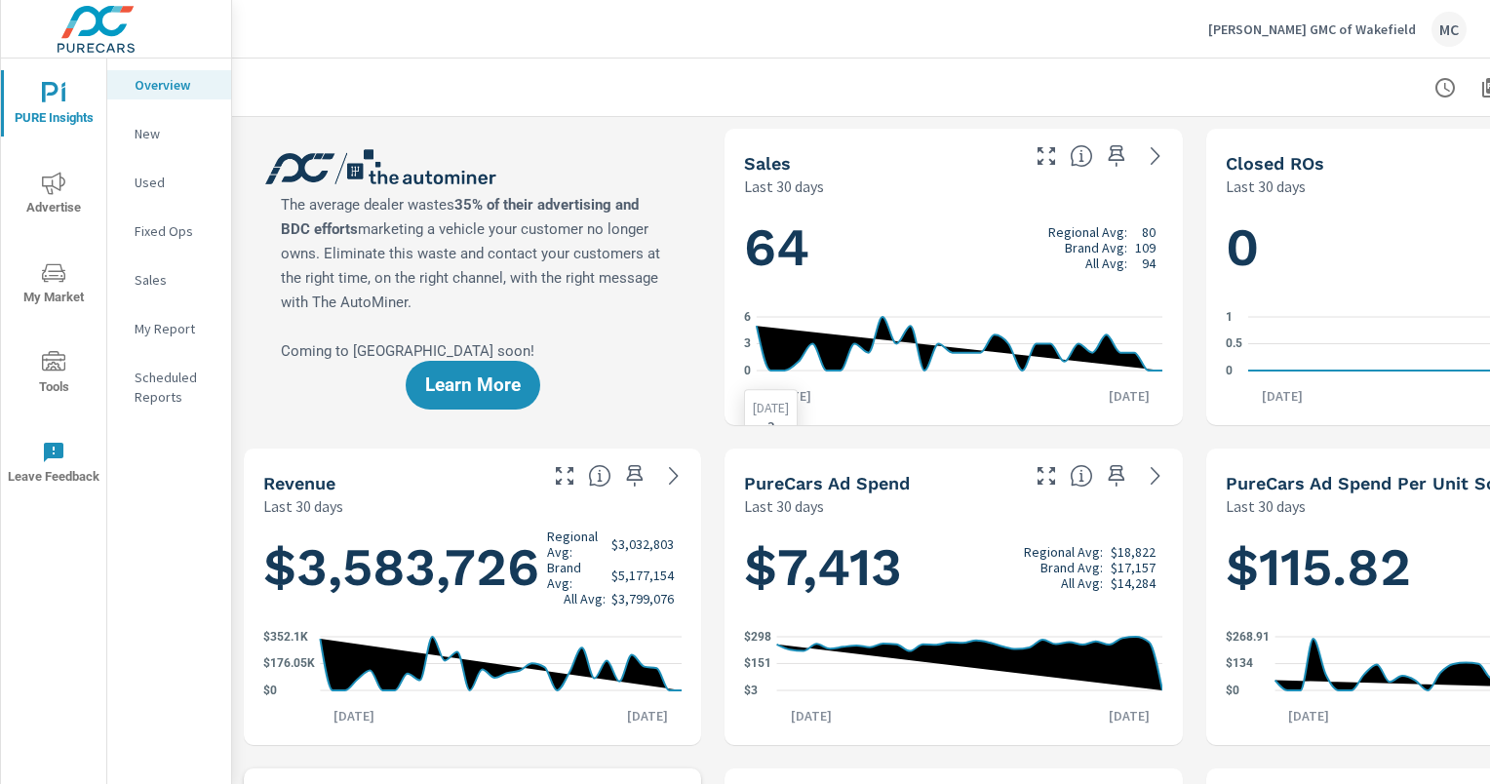
scroll to position [0, 199]
